Goal: Find specific page/section: Find specific page/section

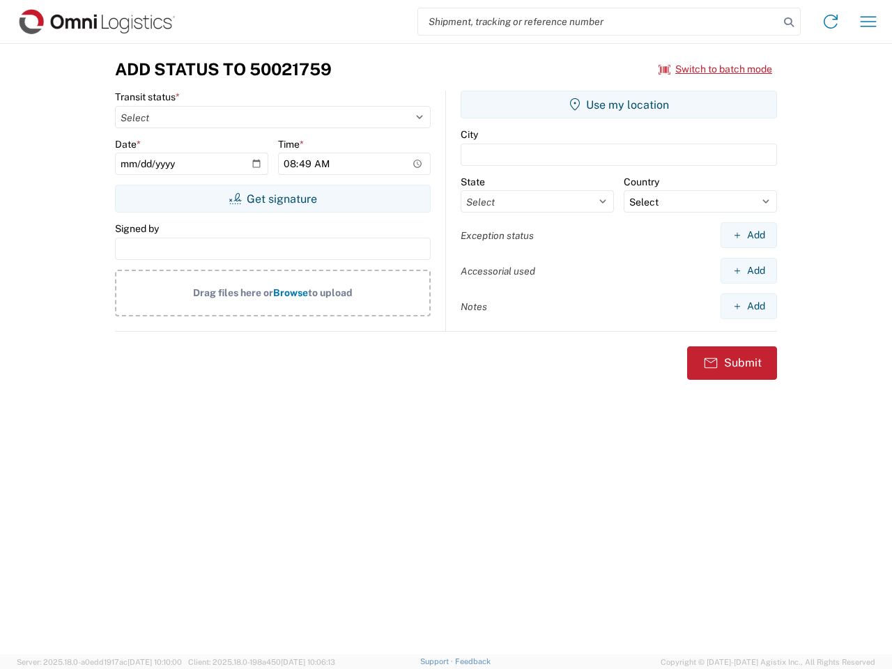
click at [599, 22] on input "search" at bounding box center [598, 21] width 361 height 26
click at [789, 22] on icon at bounding box center [789, 23] width 20 height 20
click at [831, 22] on icon at bounding box center [831, 21] width 22 height 22
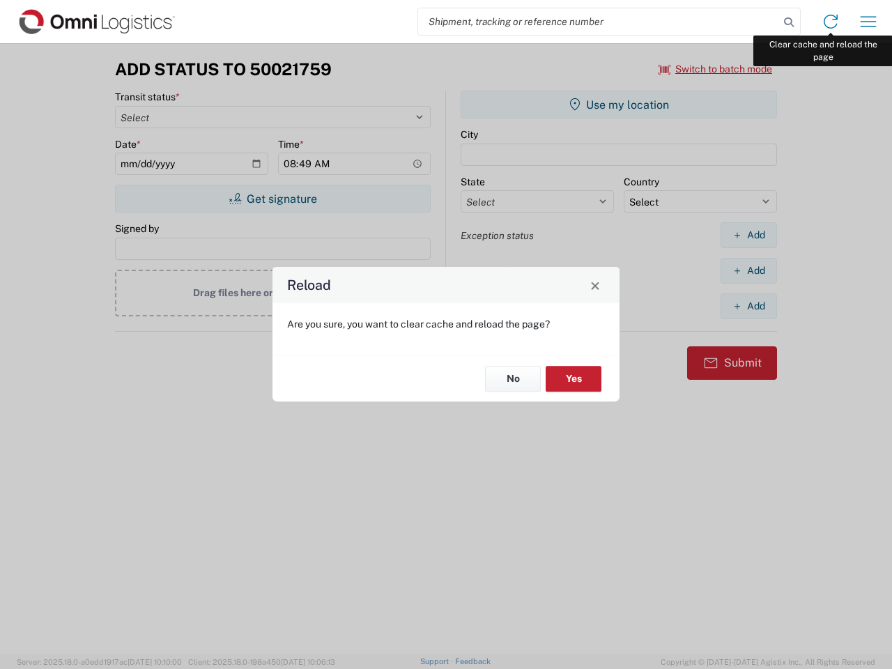
click at [869, 22] on div "Reload Are you sure, you want to clear cache and reload the page? No Yes" at bounding box center [446, 334] width 892 height 669
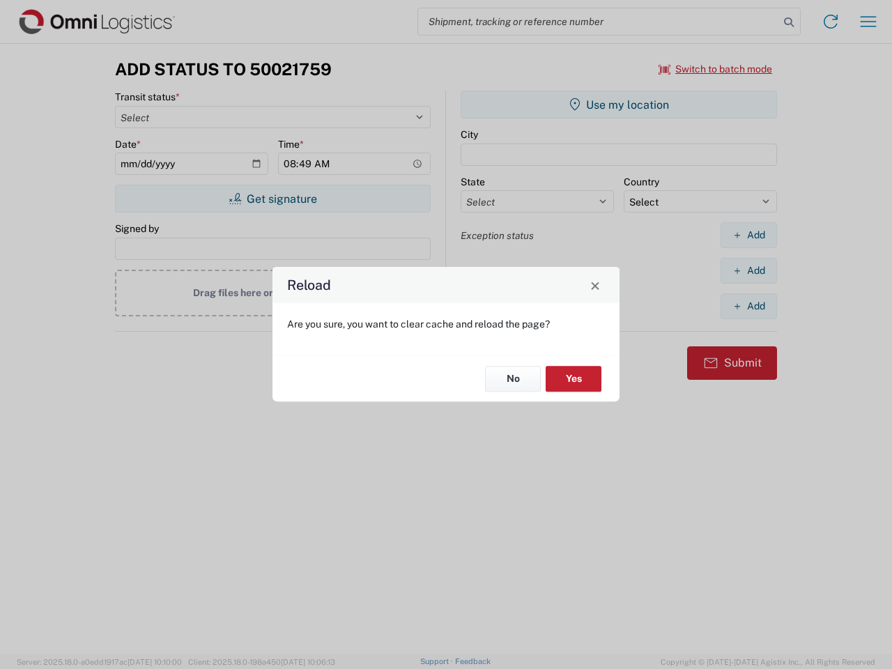
click at [716, 69] on div "Reload Are you sure, you want to clear cache and reload the page? No Yes" at bounding box center [446, 334] width 892 height 669
click at [273, 199] on div "Reload Are you sure, you want to clear cache and reload the page? No Yes" at bounding box center [446, 334] width 892 height 669
click at [619, 105] on div "Reload Are you sure, you want to clear cache and reload the page? No Yes" at bounding box center [446, 334] width 892 height 669
click at [749, 235] on div "Reload Are you sure, you want to clear cache and reload the page? No Yes" at bounding box center [446, 334] width 892 height 669
click at [749, 270] on div "Reload Are you sure, you want to clear cache and reload the page? No Yes" at bounding box center [446, 334] width 892 height 669
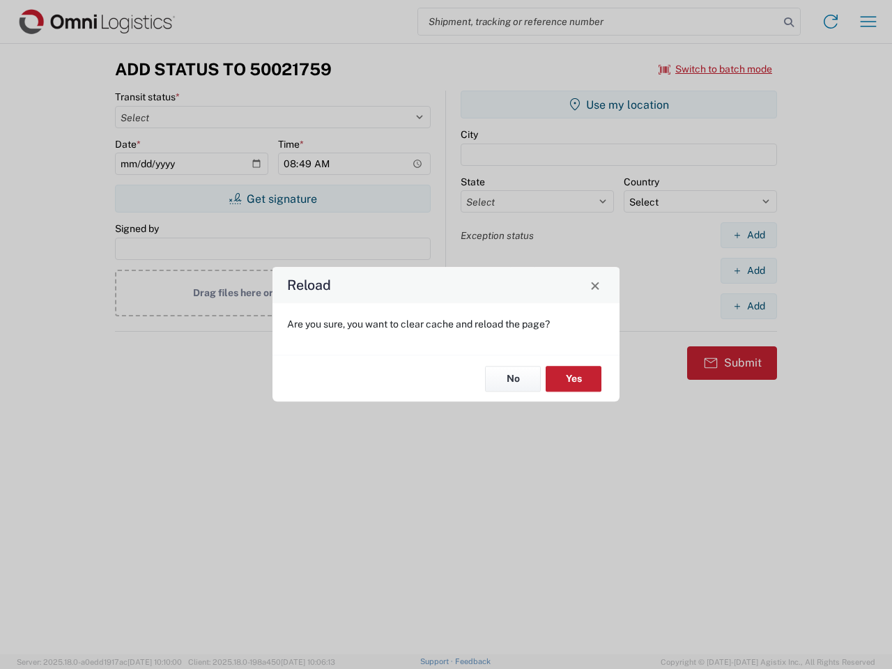
click at [749, 306] on div "Reload Are you sure, you want to clear cache and reload the page? No Yes" at bounding box center [446, 334] width 892 height 669
